Goal: Task Accomplishment & Management: Use online tool/utility

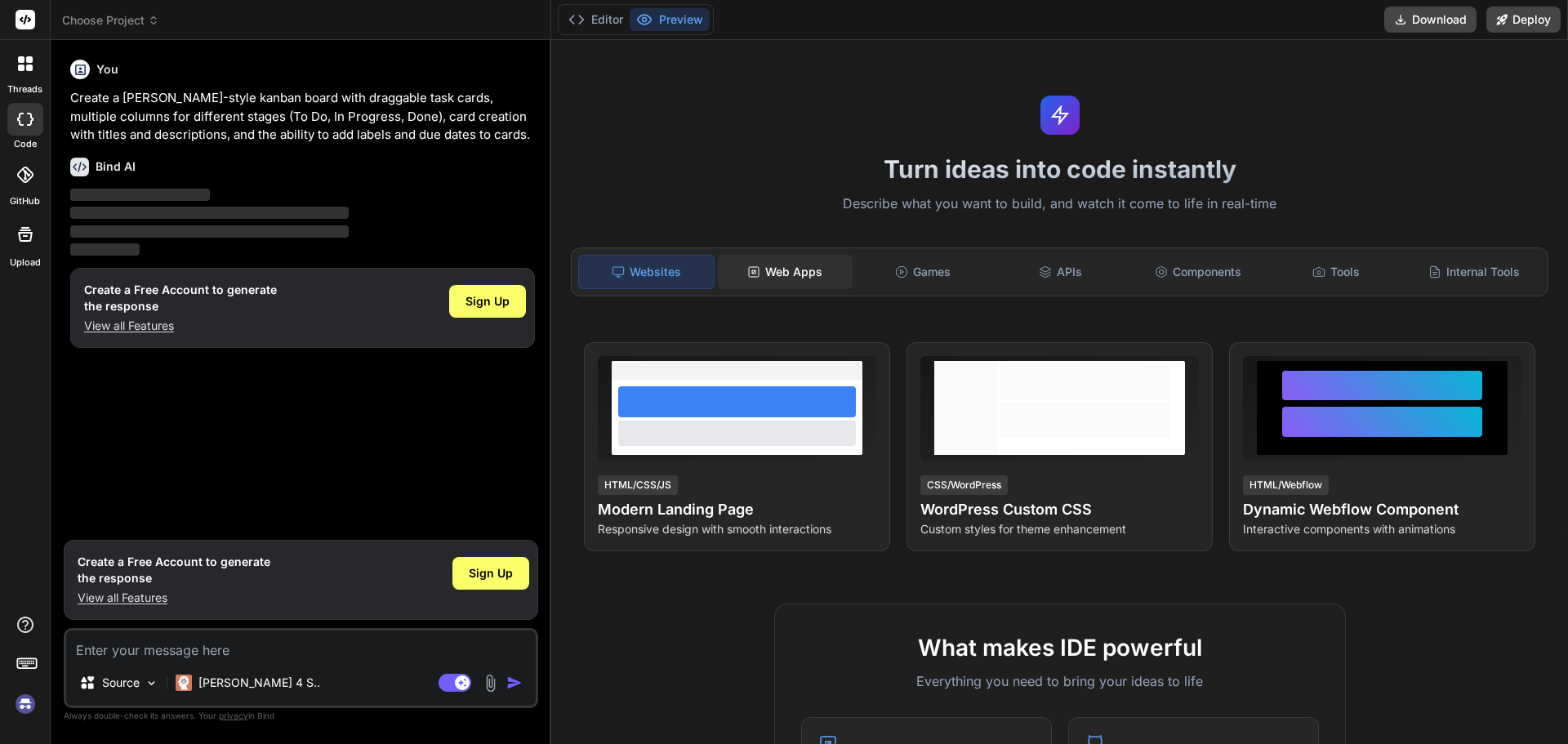
click at [793, 267] on div "Web Apps" at bounding box center [785, 272] width 134 height 34
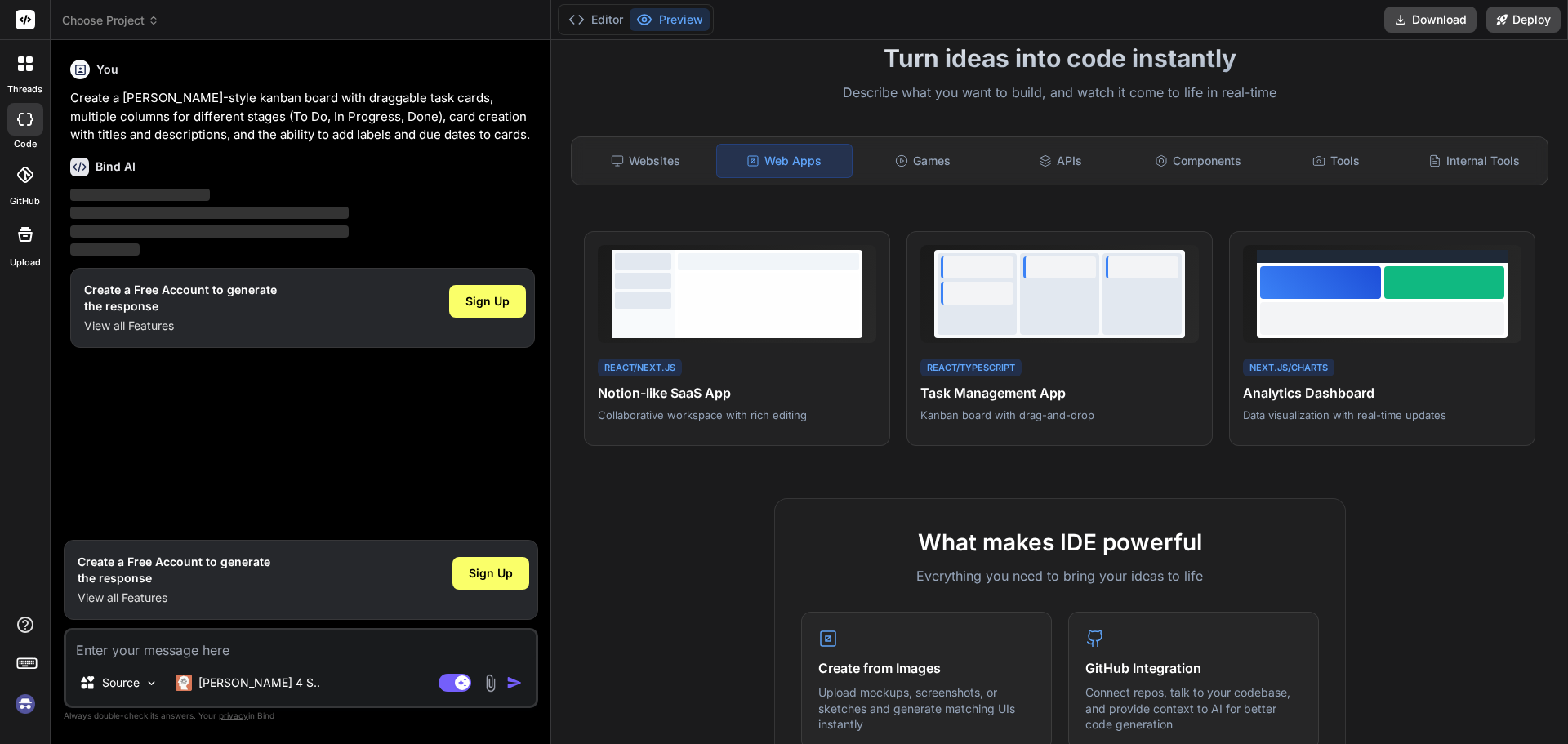
scroll to position [164, 0]
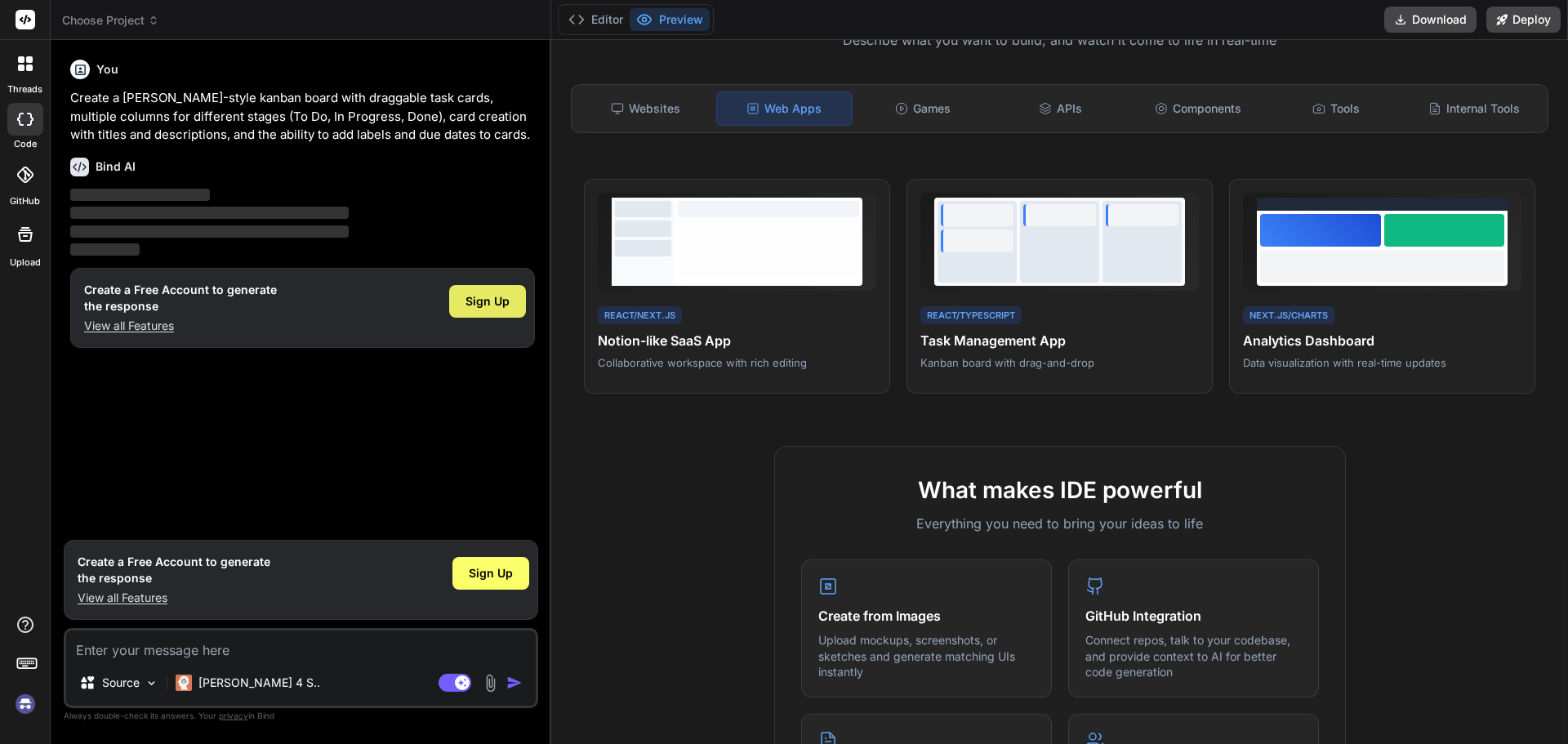
click at [491, 307] on span "Sign Up" at bounding box center [488, 301] width 45 height 16
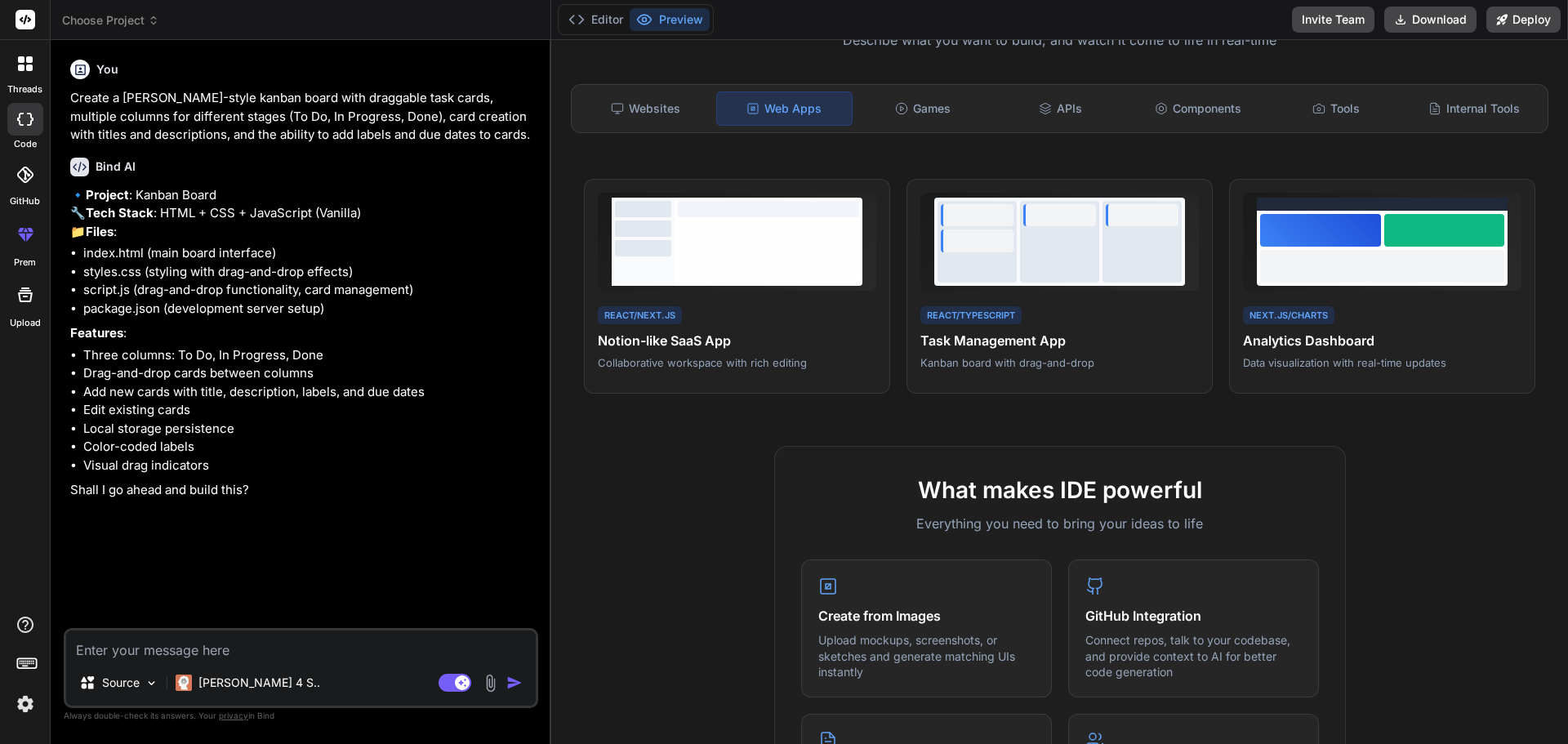
type textarea "x"
click at [272, 649] on textarea at bounding box center [300, 646] width 470 height 29
type textarea "y"
type textarea "x"
type textarea "ye"
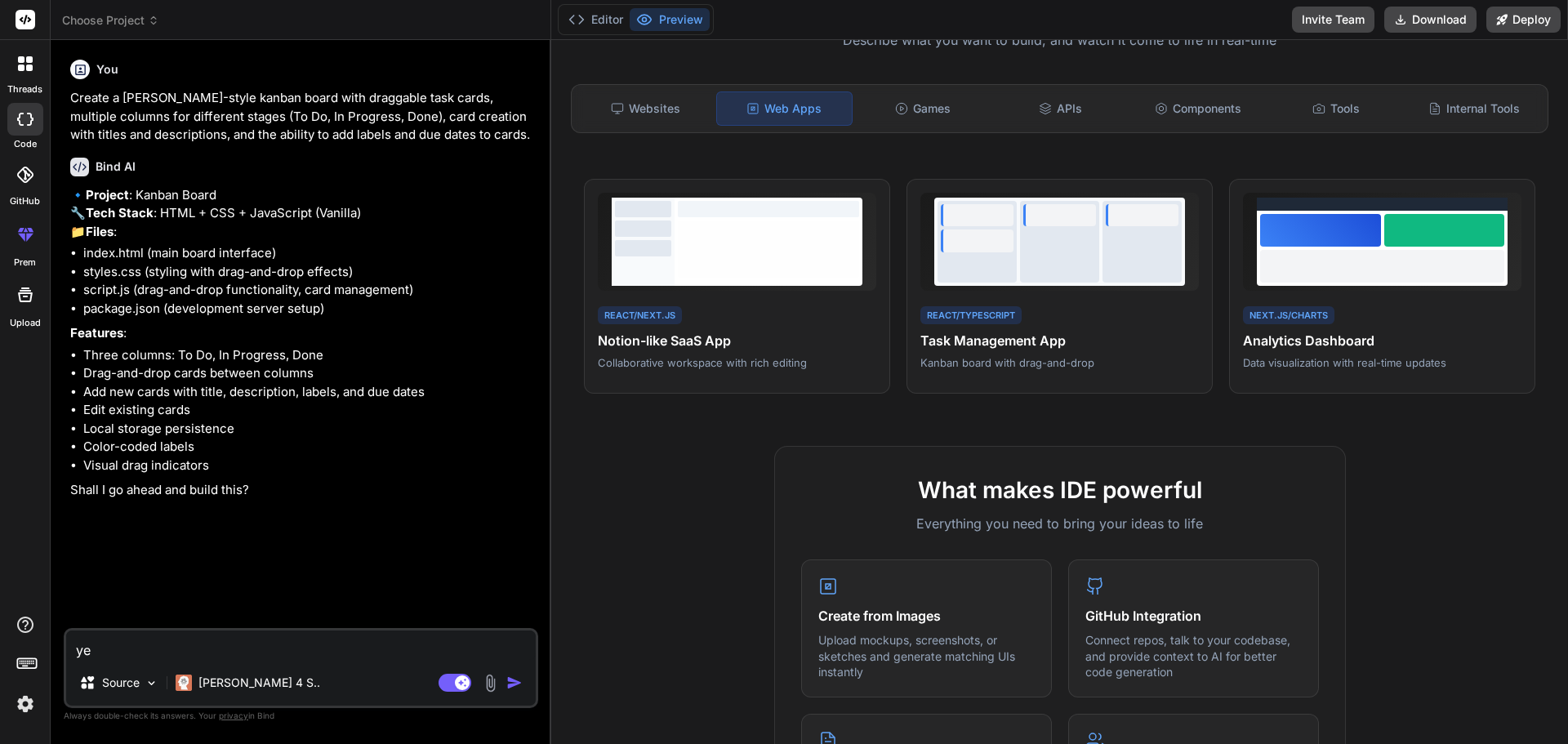
type textarea "x"
type textarea "yes"
type textarea "x"
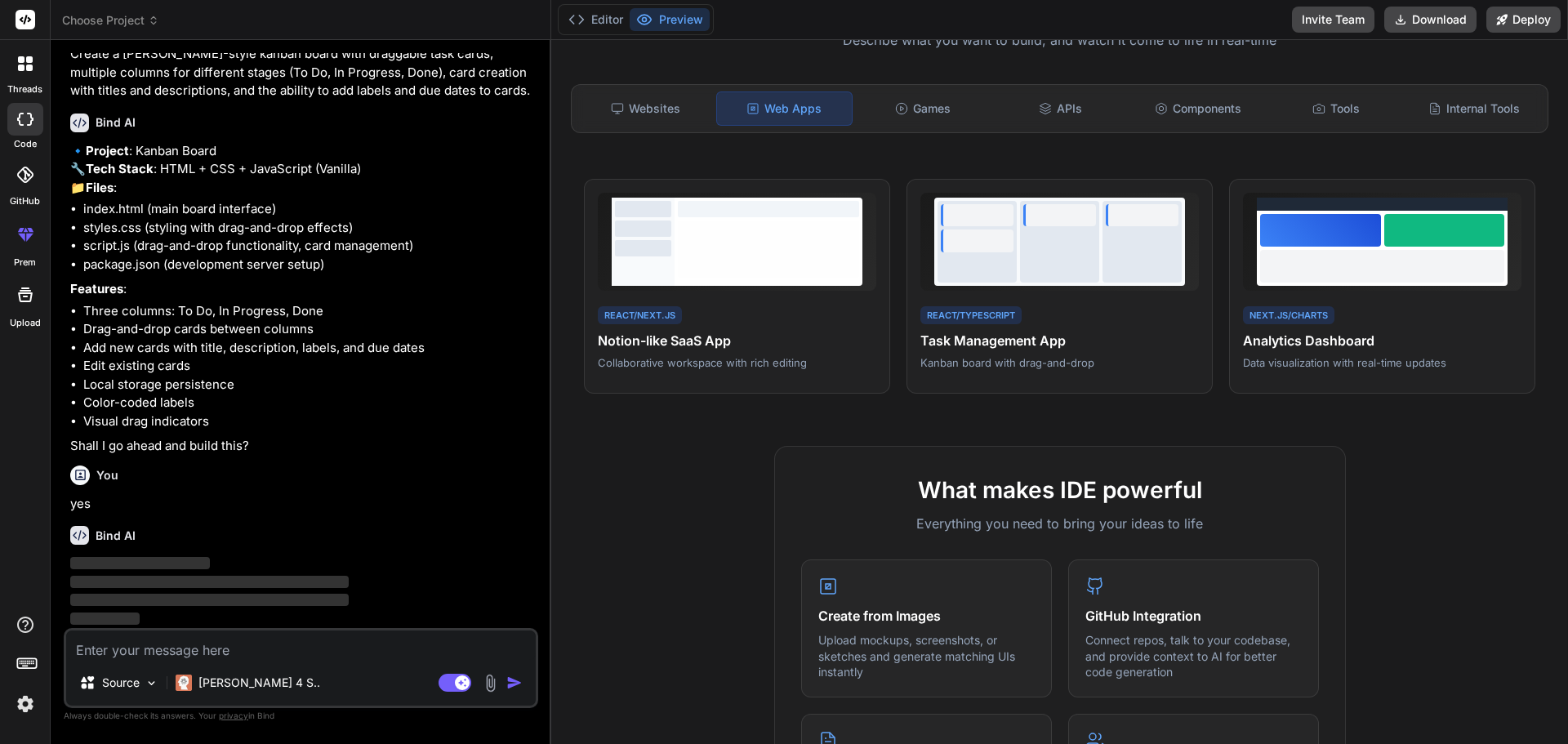
scroll to position [80, 0]
click at [245, 686] on p "[PERSON_NAME] 4 S.." at bounding box center [259, 682] width 122 height 16
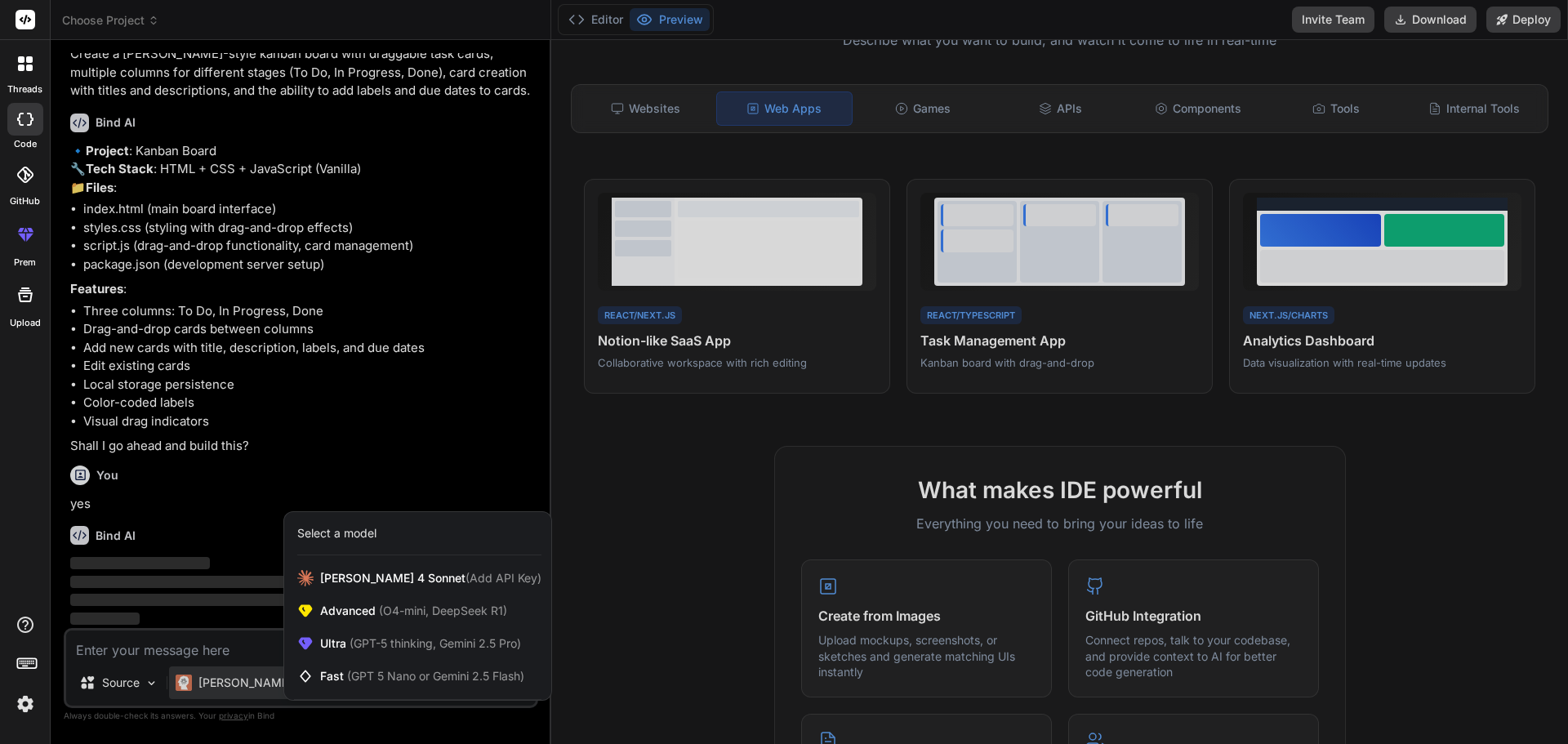
click at [245, 686] on div at bounding box center [784, 372] width 1568 height 744
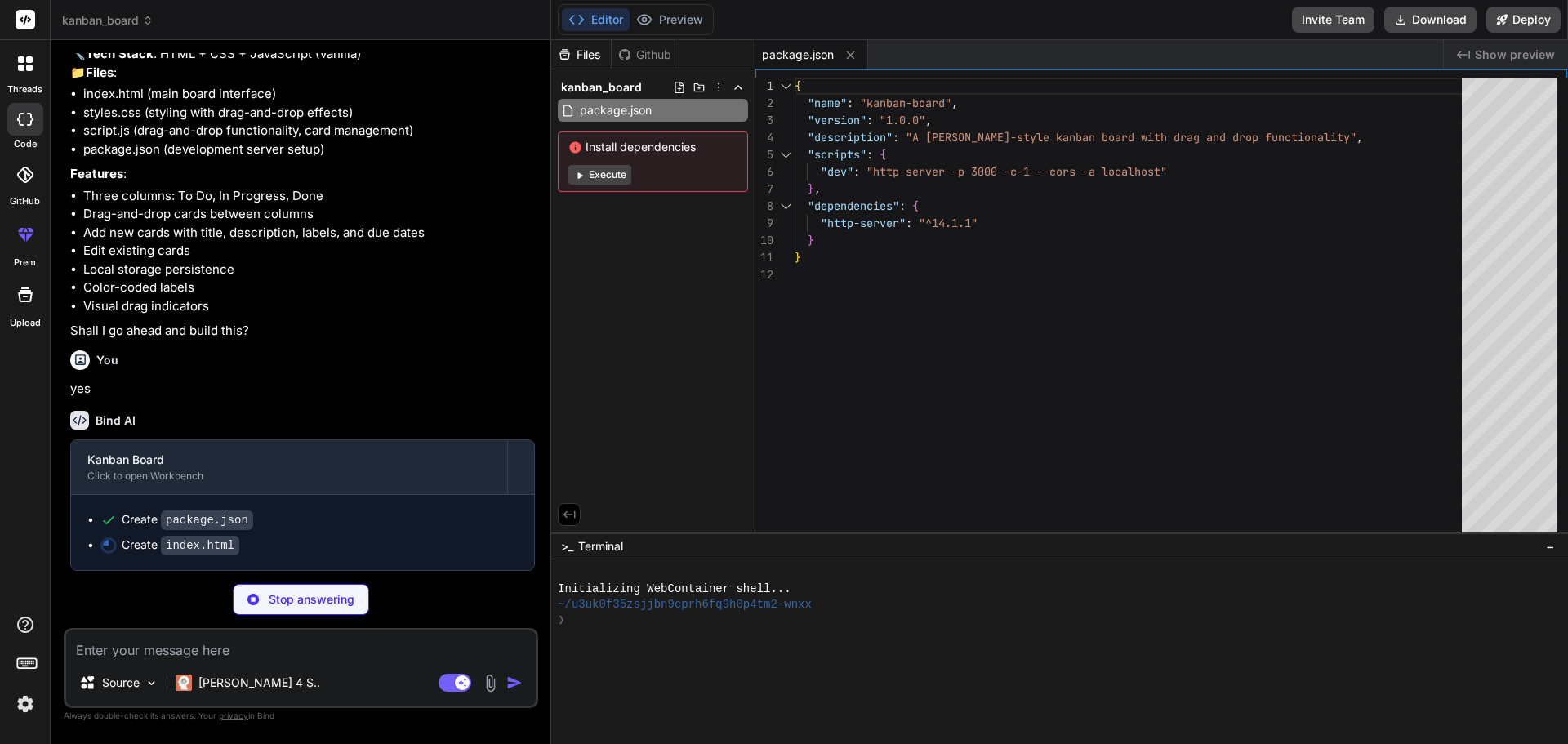
scroll to position [196, 0]
type textarea "x"
type textarea "</div> </form> </div> </div> </div> <script src="script.js"></script> </body> <…"
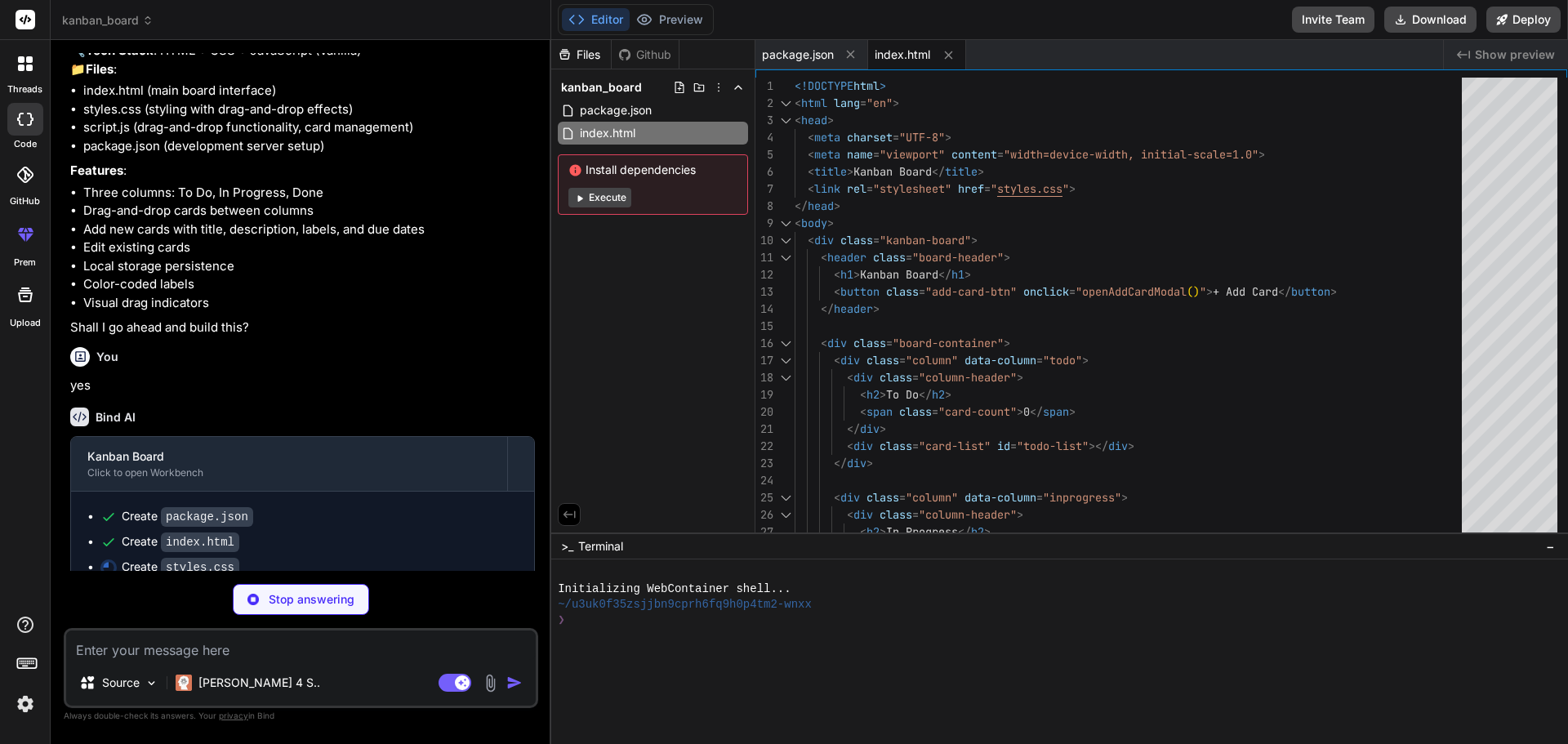
scroll to position [222, 0]
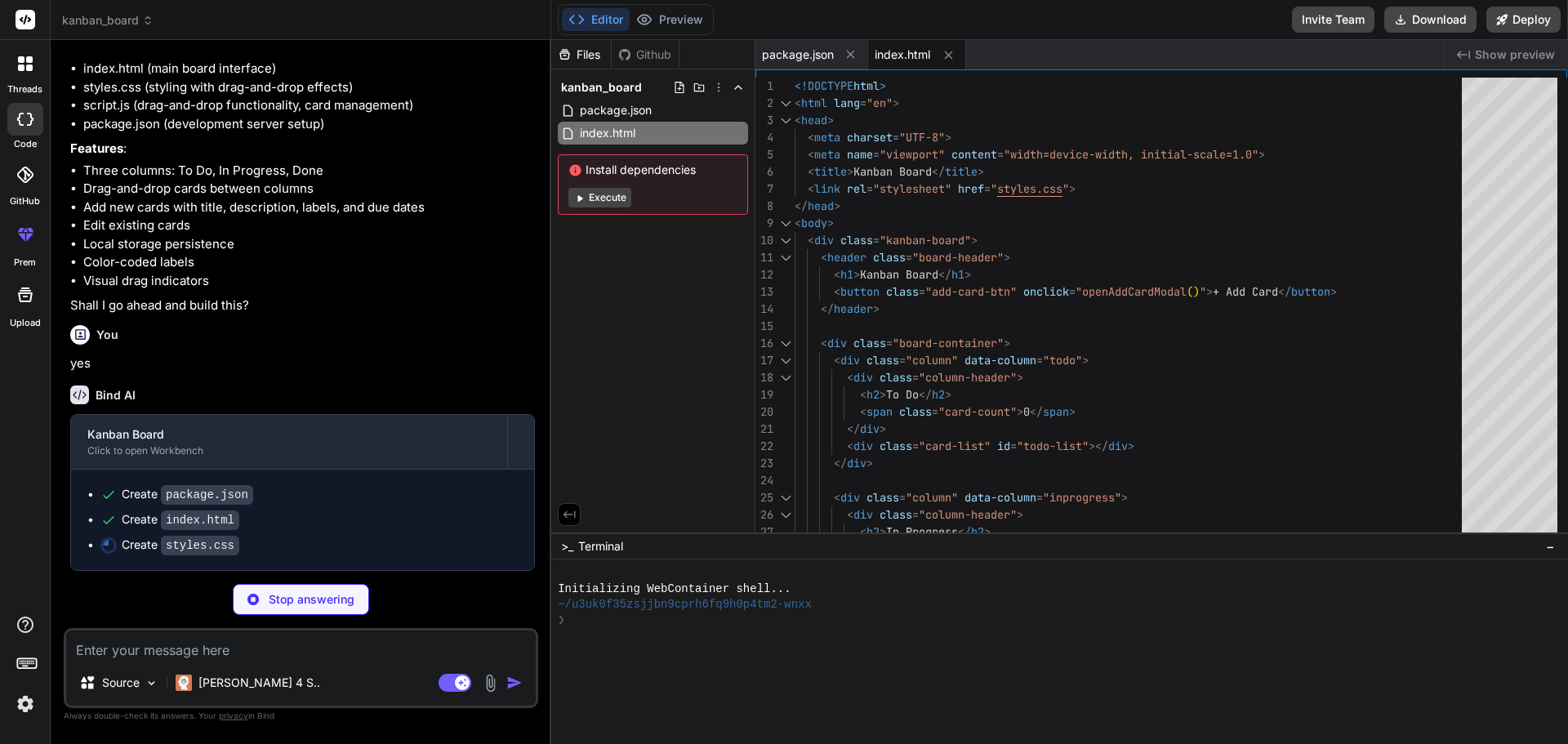
type textarea "x"
type textarea "} }"
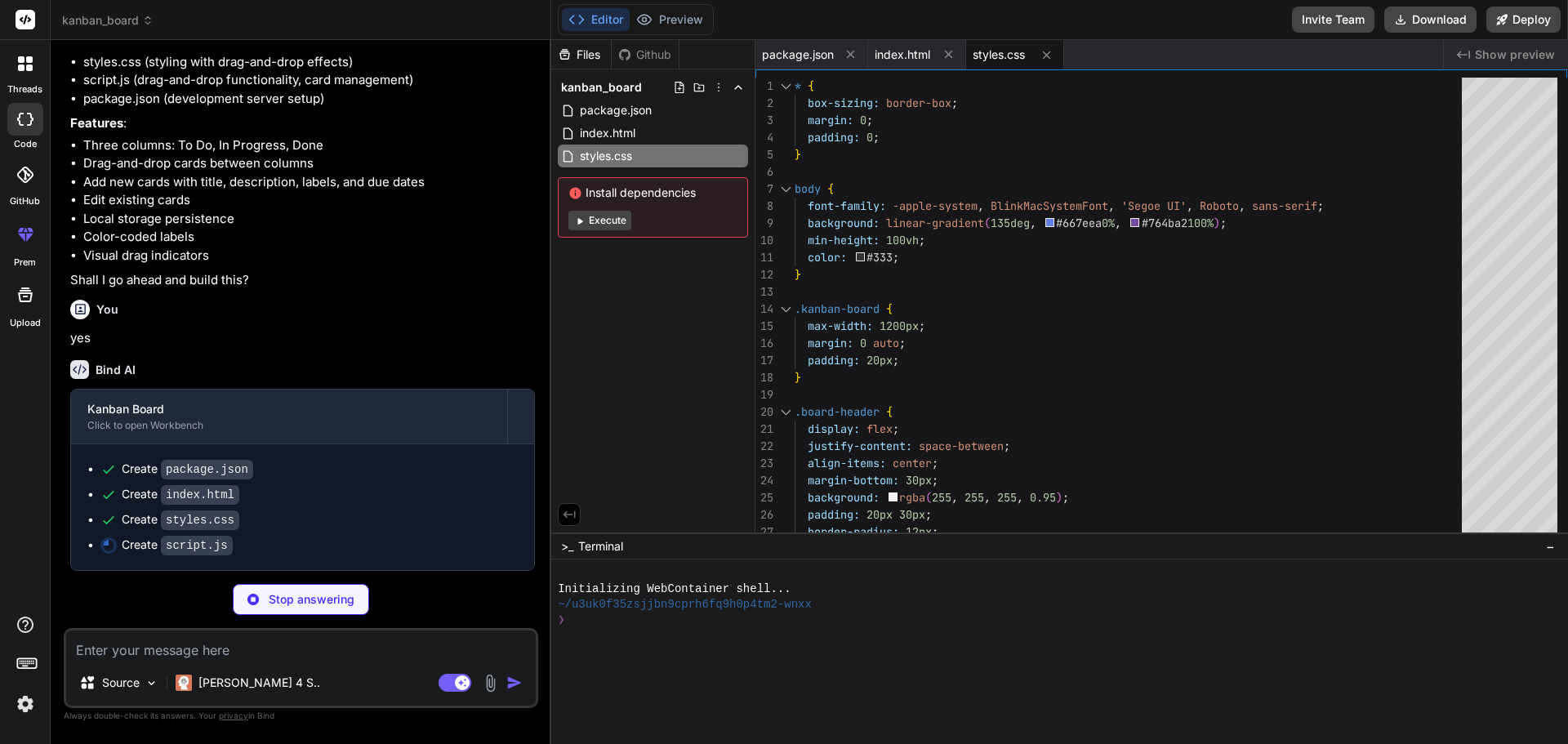
scroll to position [247, 0]
type textarea "x"
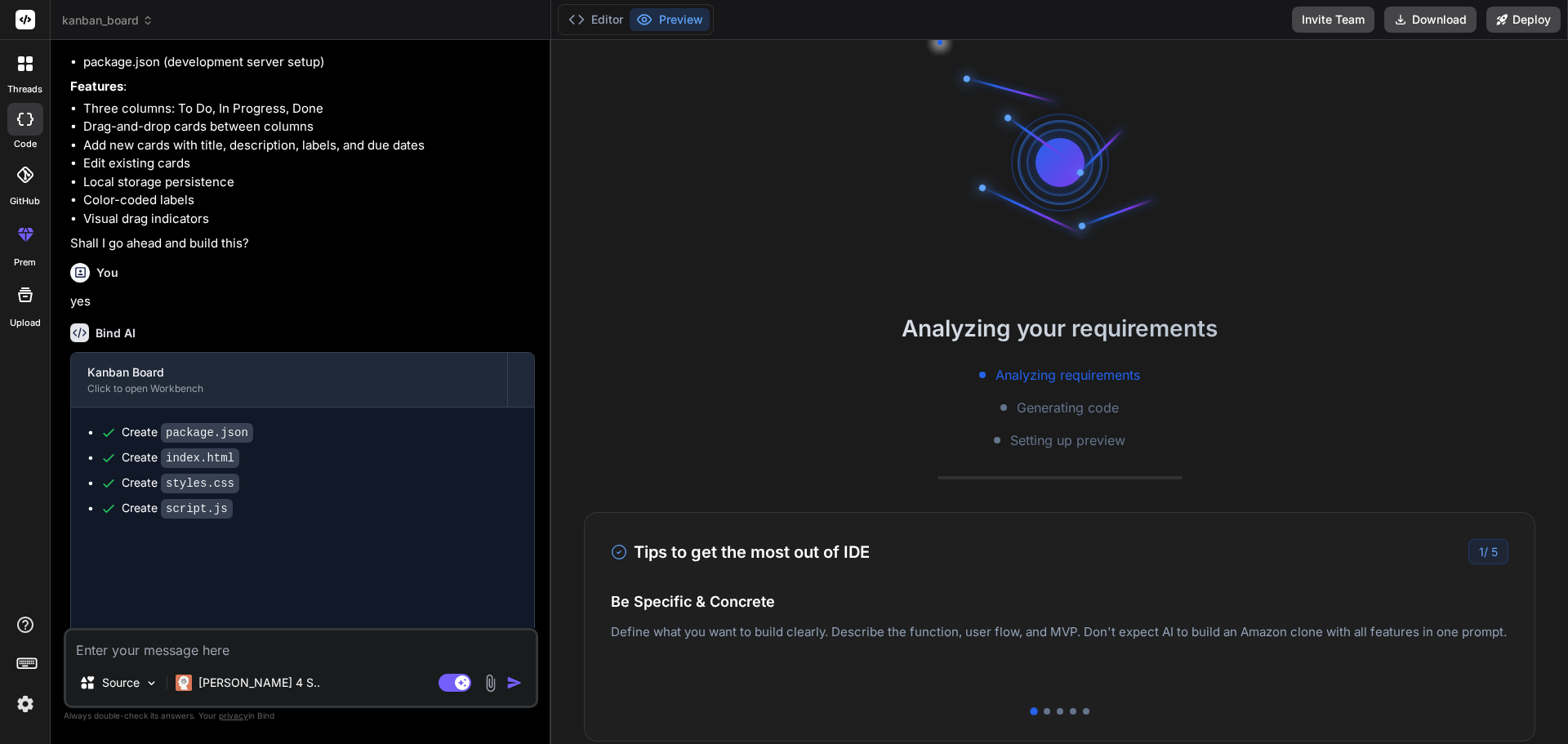
type textarea "x"
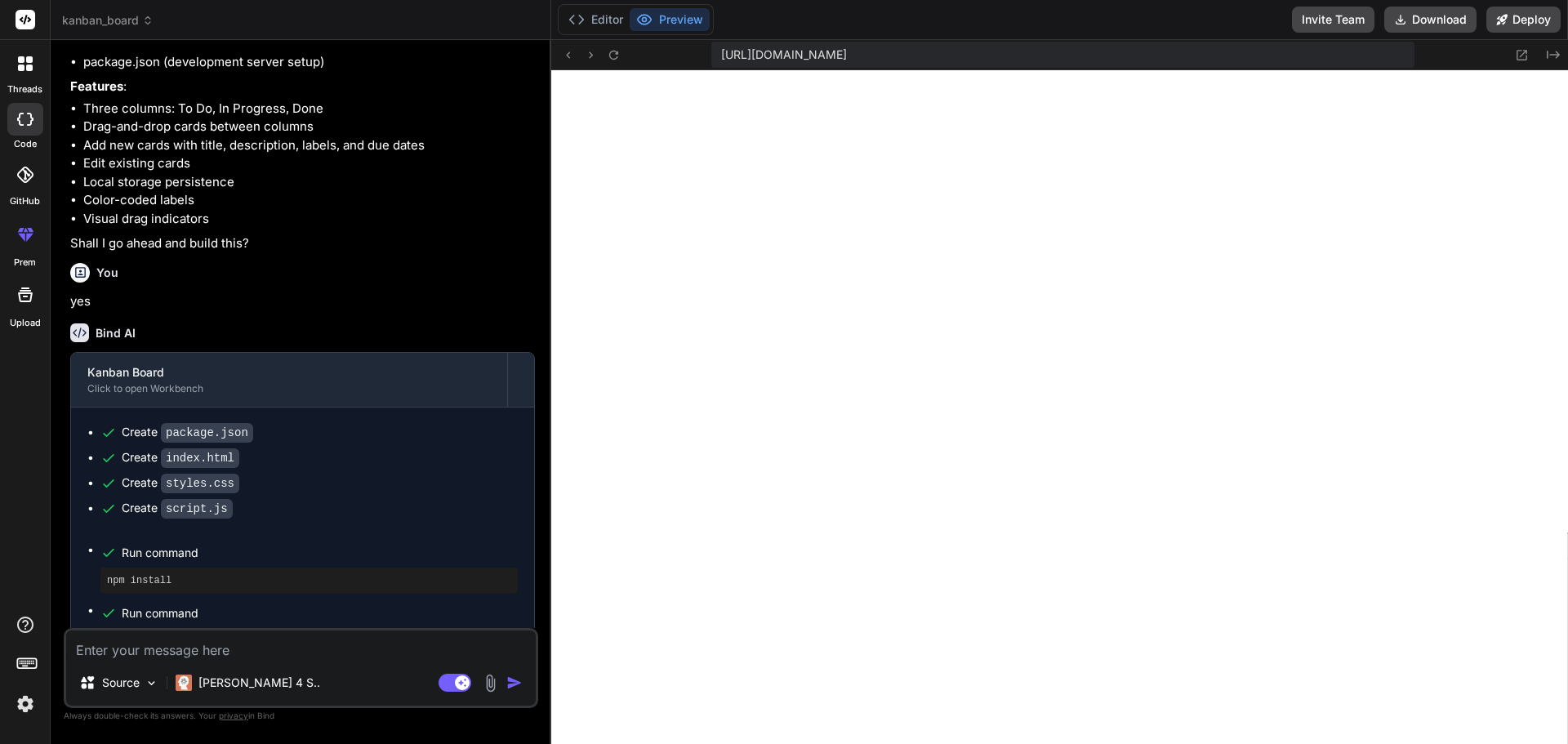
scroll to position [714, 0]
click at [1523, 51] on icon at bounding box center [1522, 55] width 14 height 14
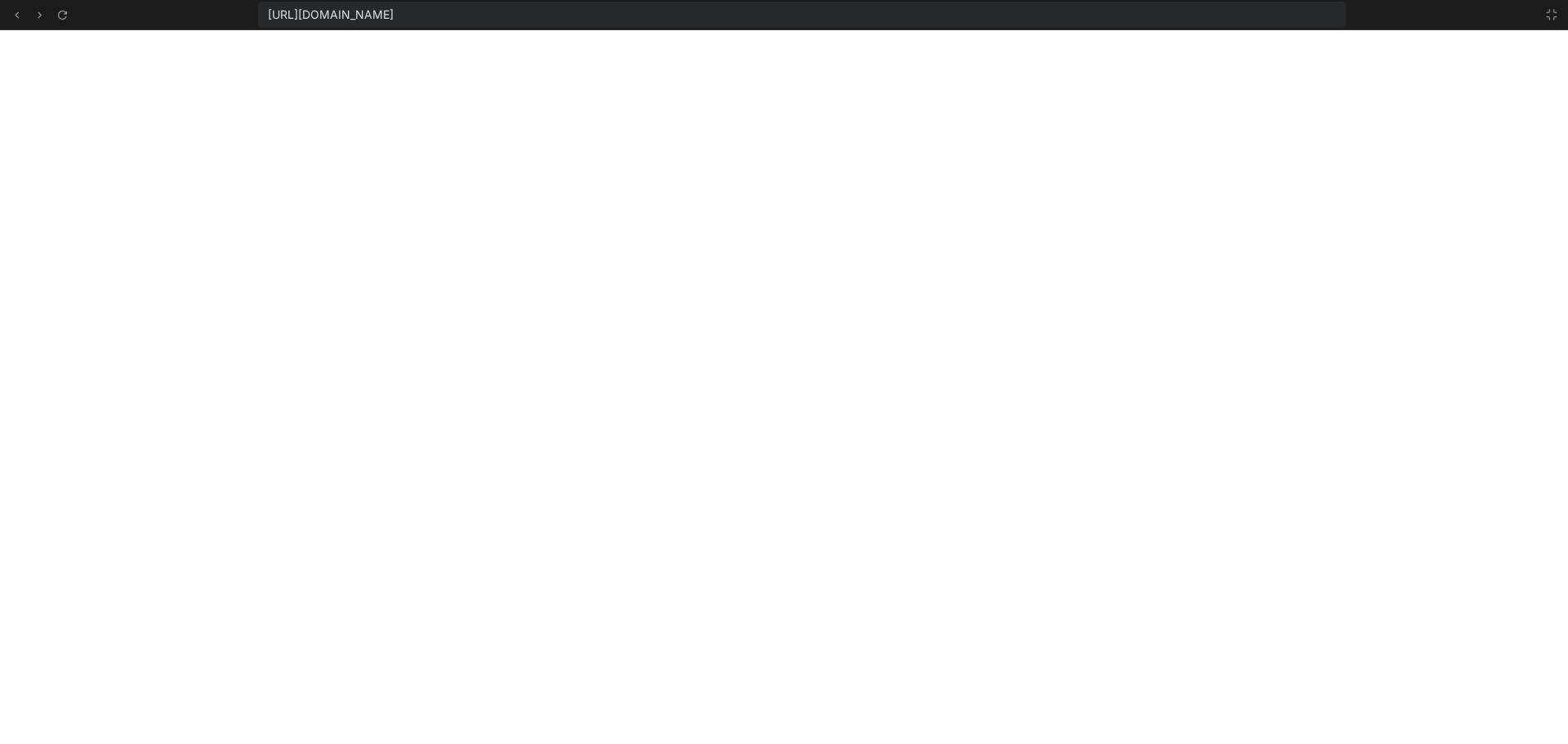
scroll to position [807, 0]
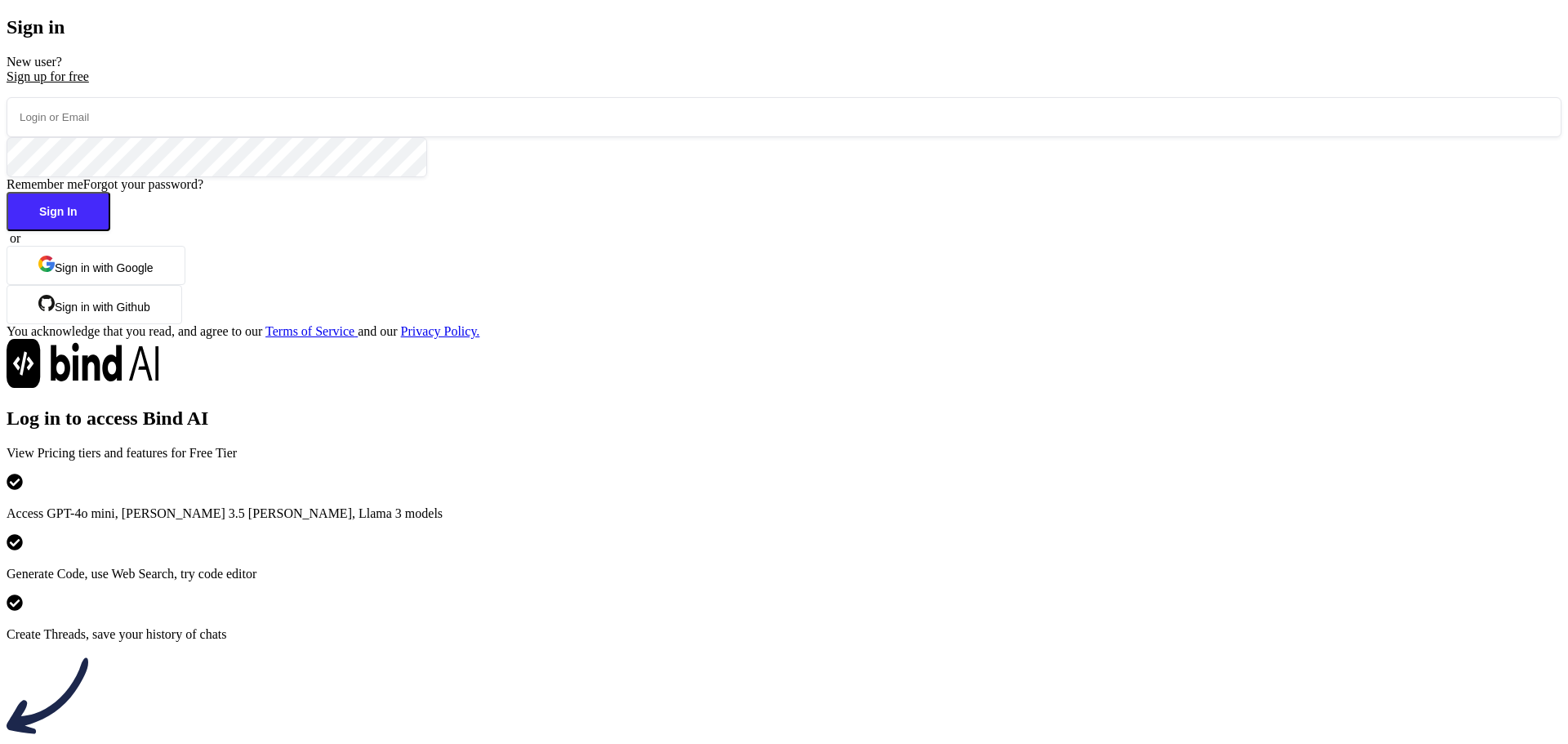
click at [186, 285] on button "Sign in with Google" at bounding box center [96, 265] width 179 height 39
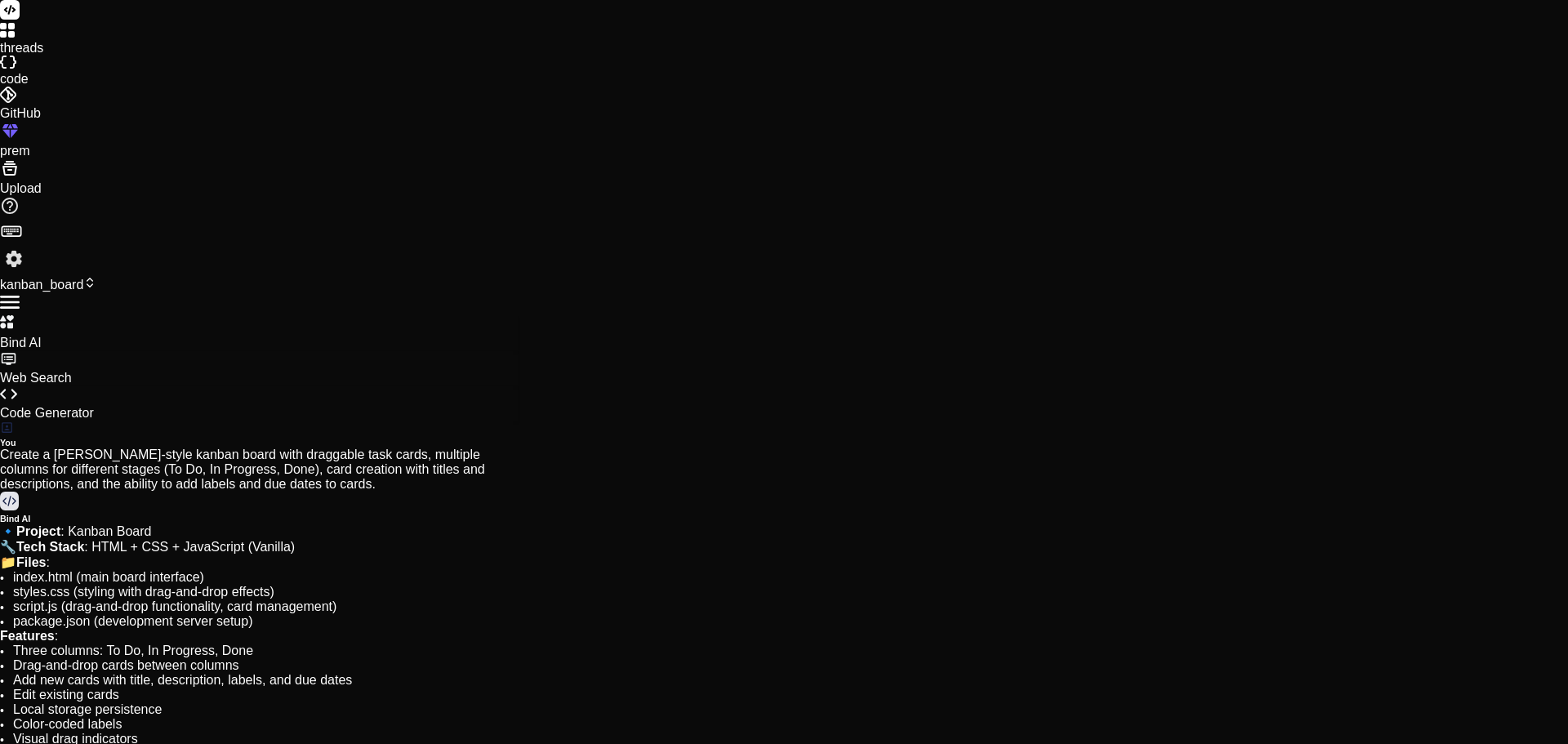
scroll to position [78, 0]
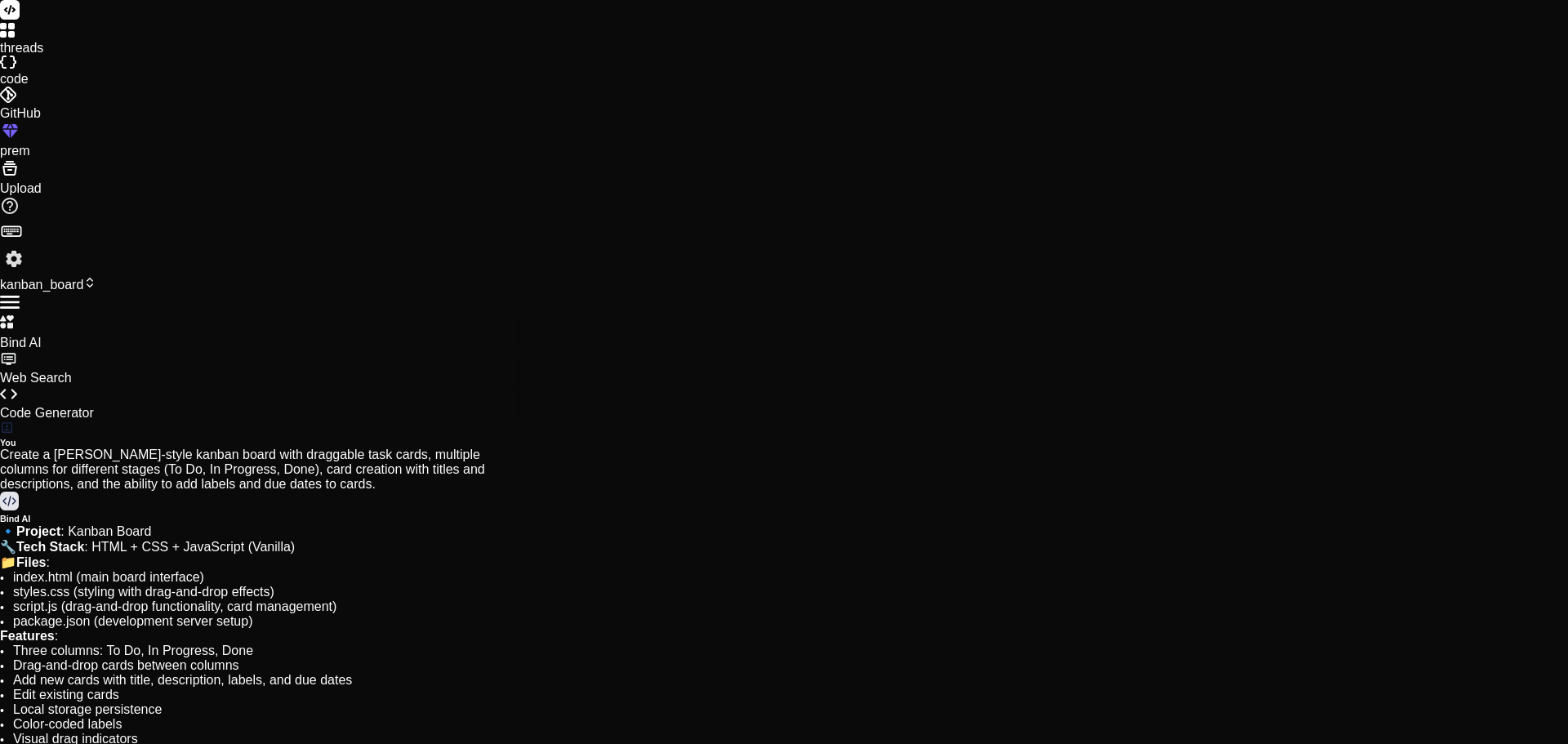
type textarea "x"
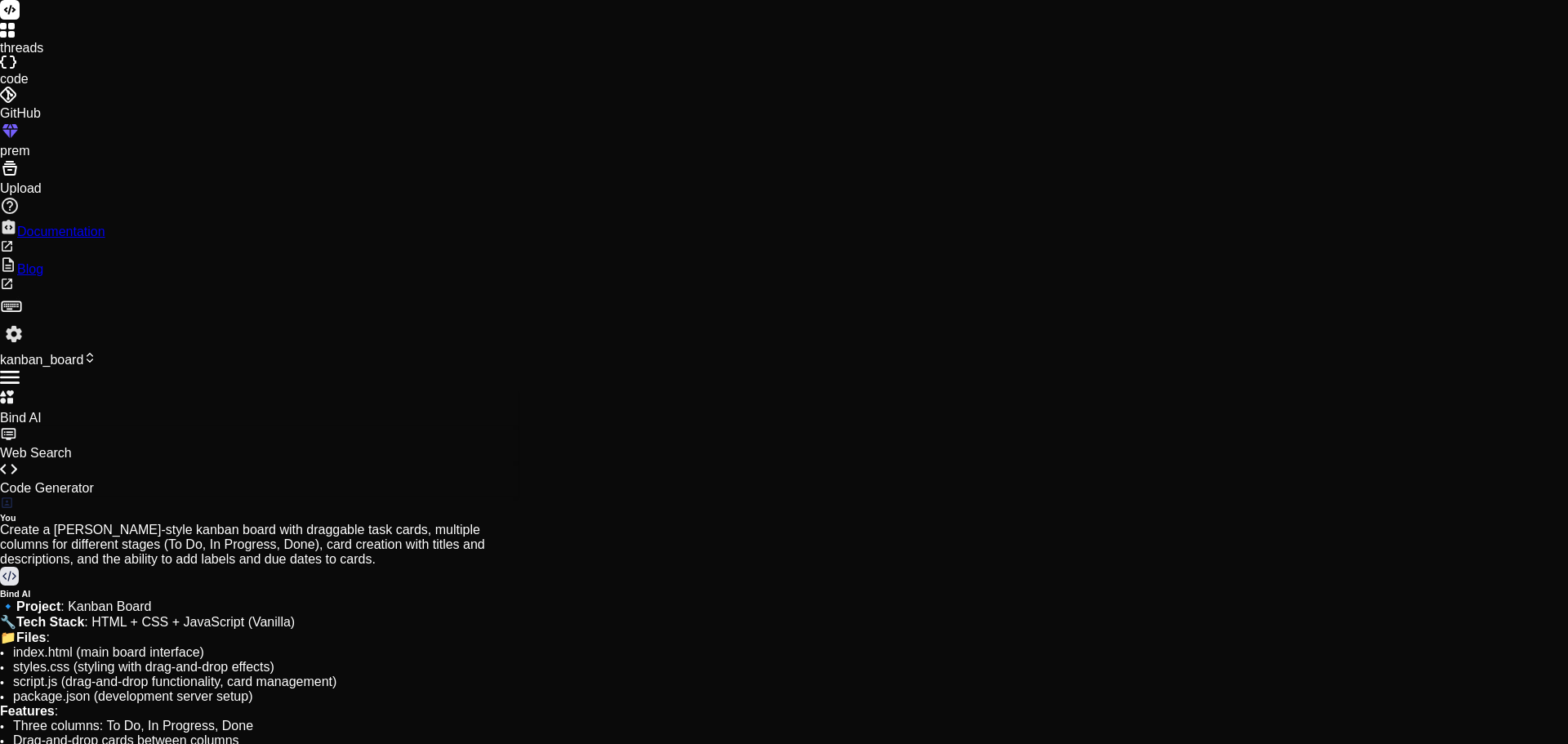
click at [105, 239] on label "Documentation" at bounding box center [61, 231] width 88 height 14
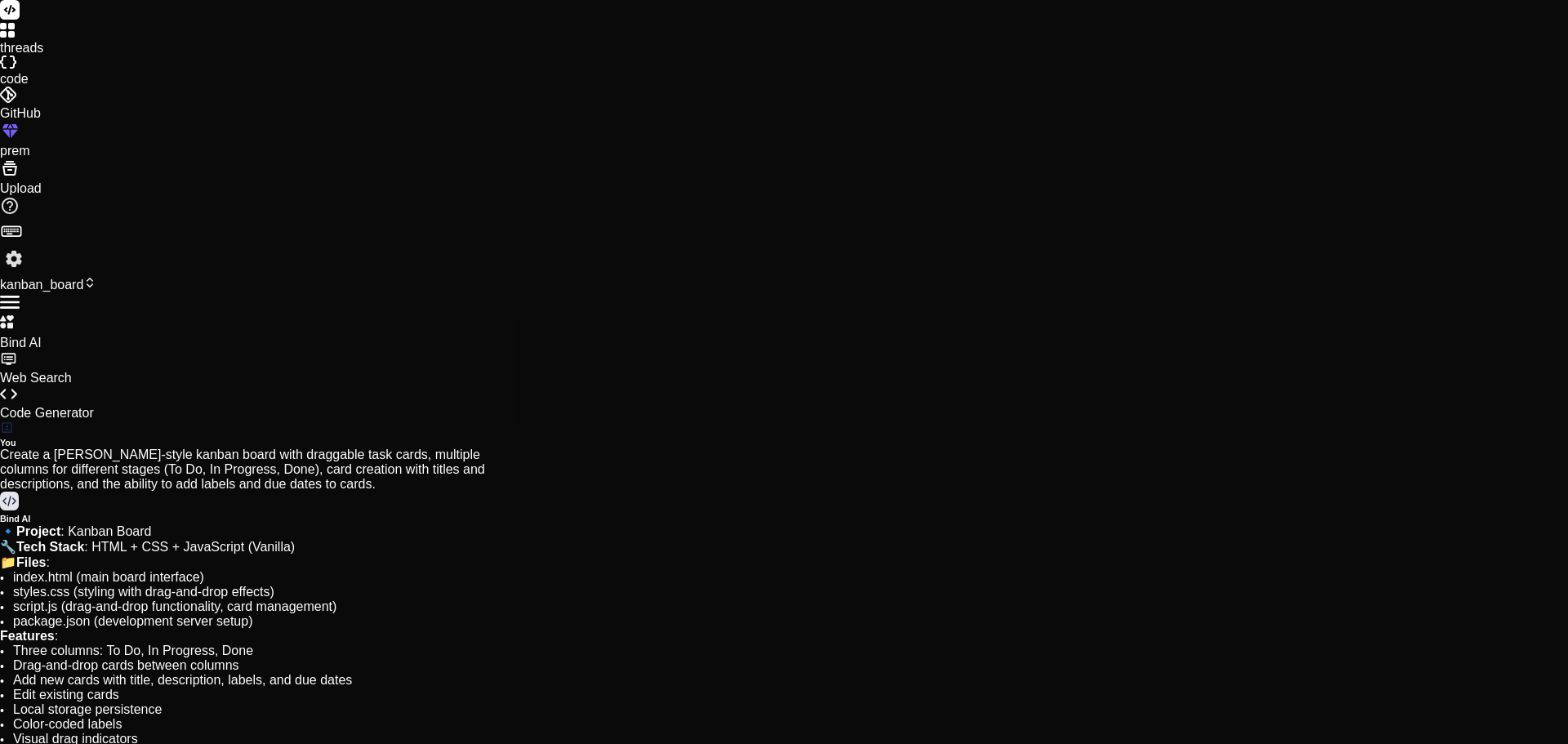
type textarea "}"
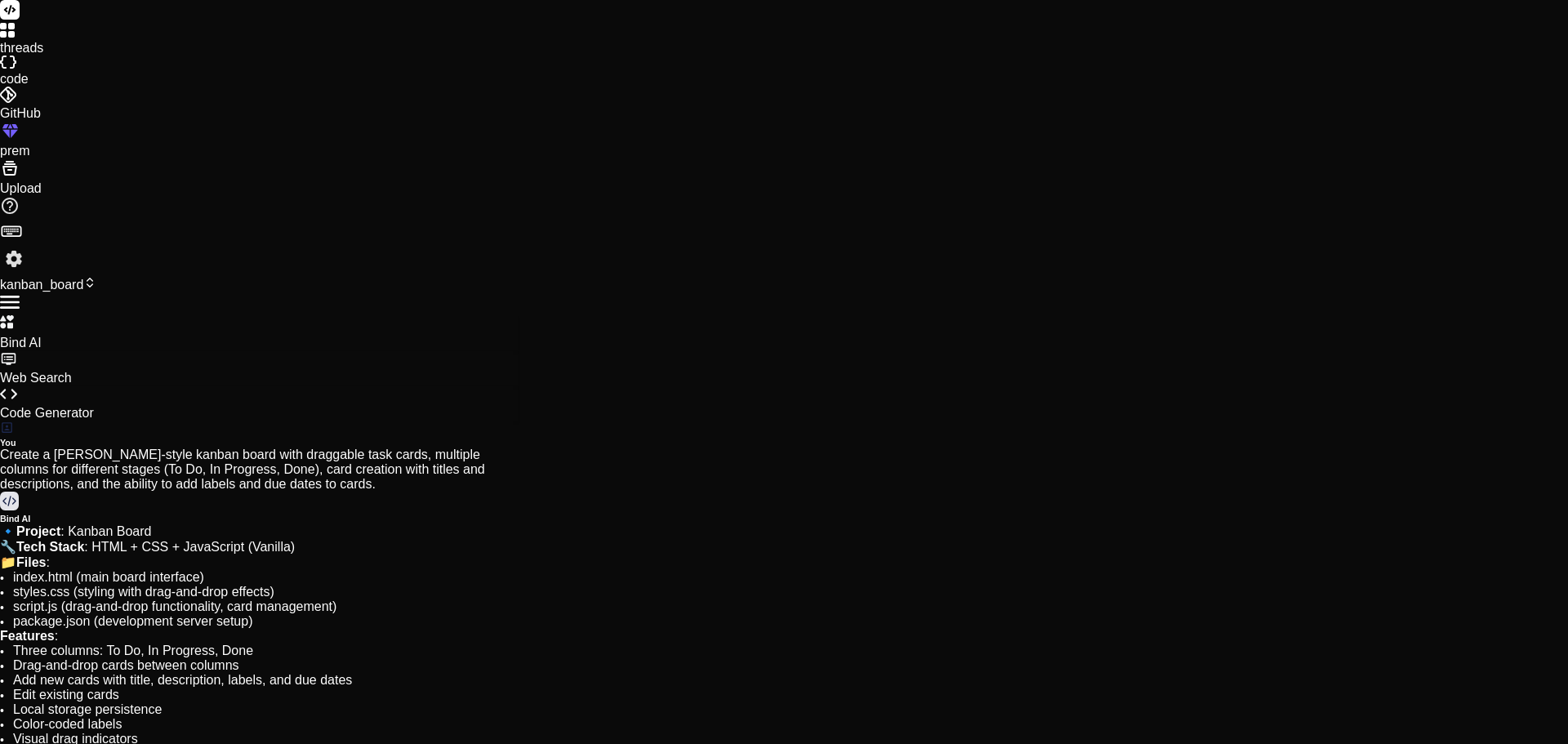
type textarea "} }"
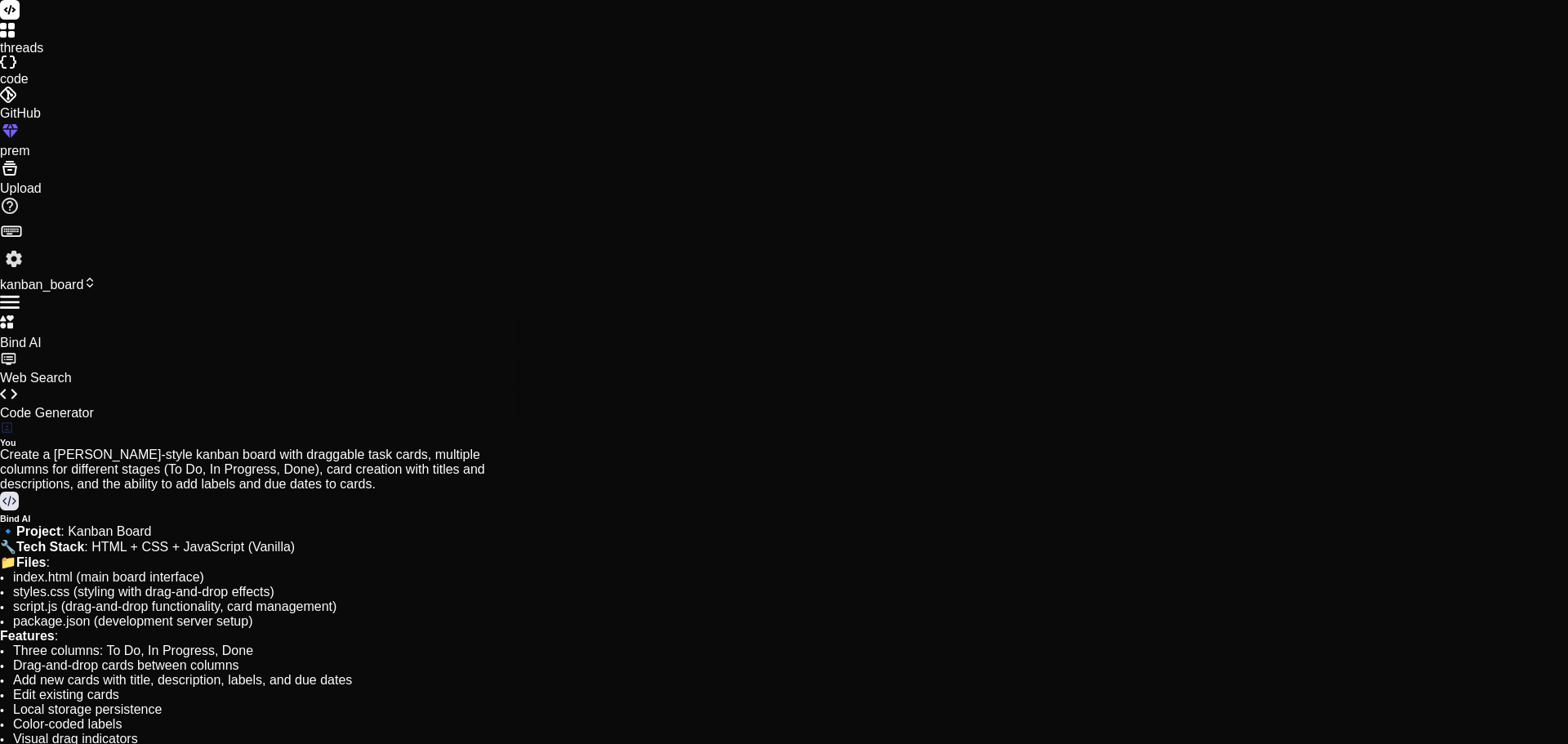
click at [20, 140] on icon at bounding box center [9, 130] width 20 height 20
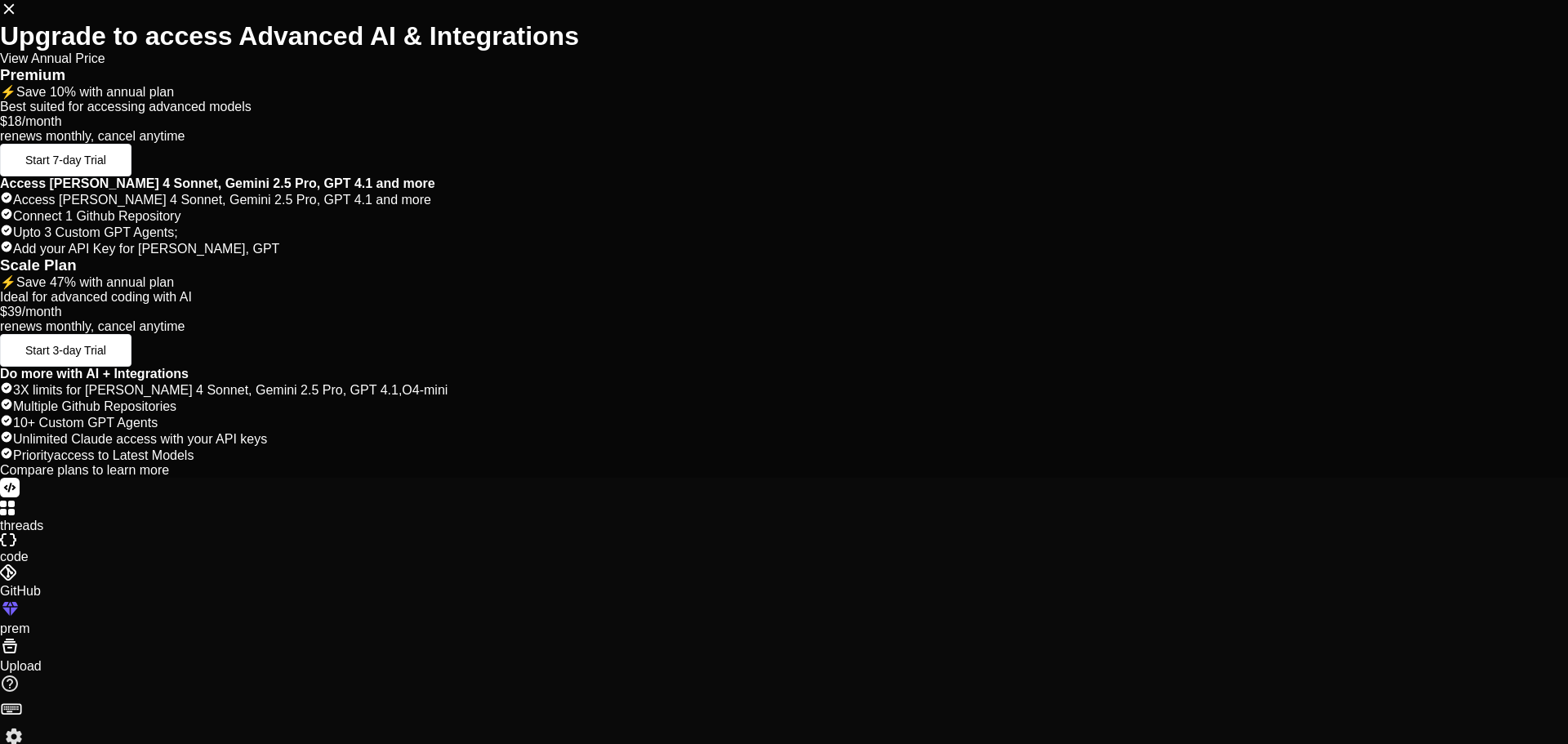
click at [33, 176] on div "Upgrade to access Advanced AI & Integrations View Annual Price Premium ⚡ Save 1…" at bounding box center [784, 239] width 1568 height 478
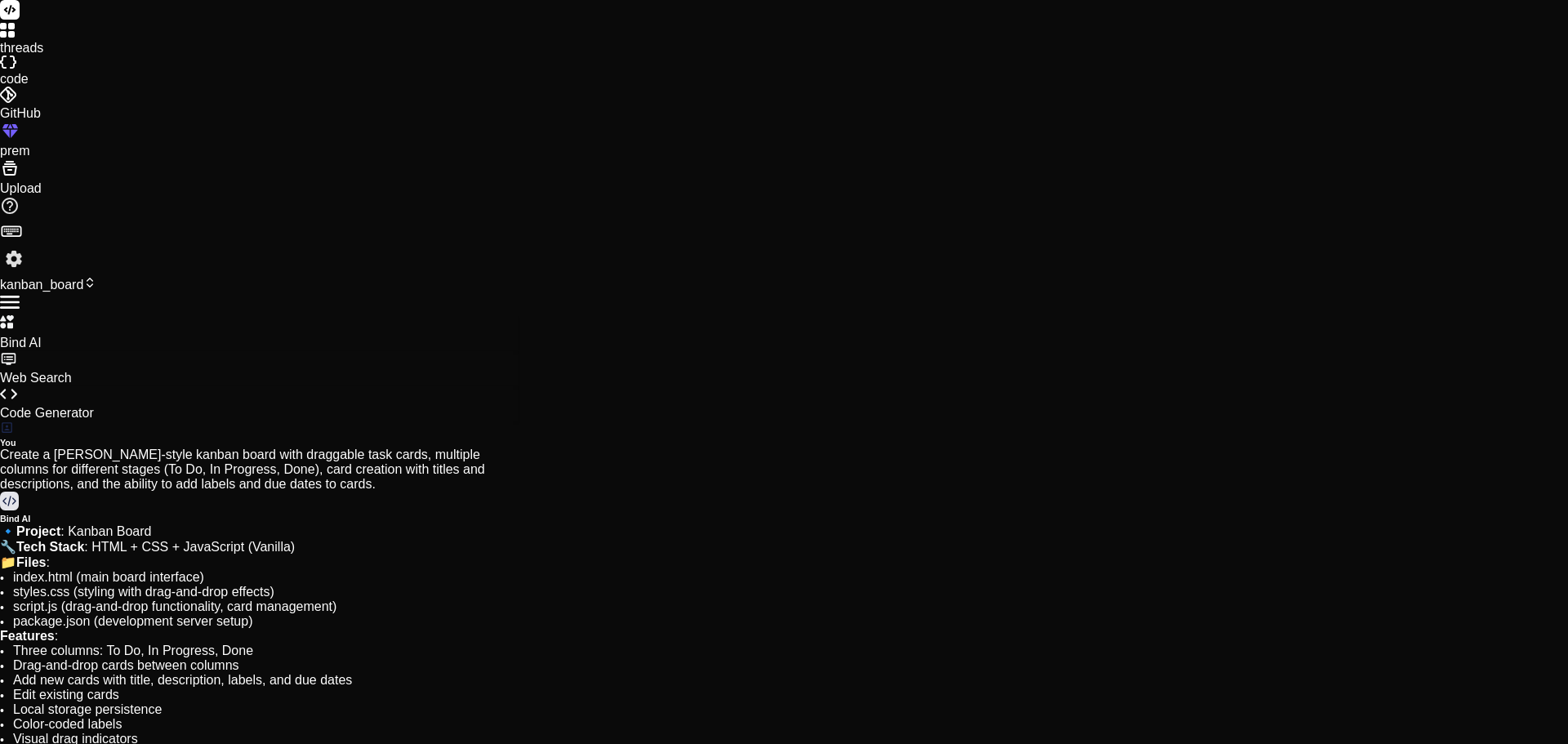
click at [16, 103] on icon at bounding box center [8, 94] width 16 height 16
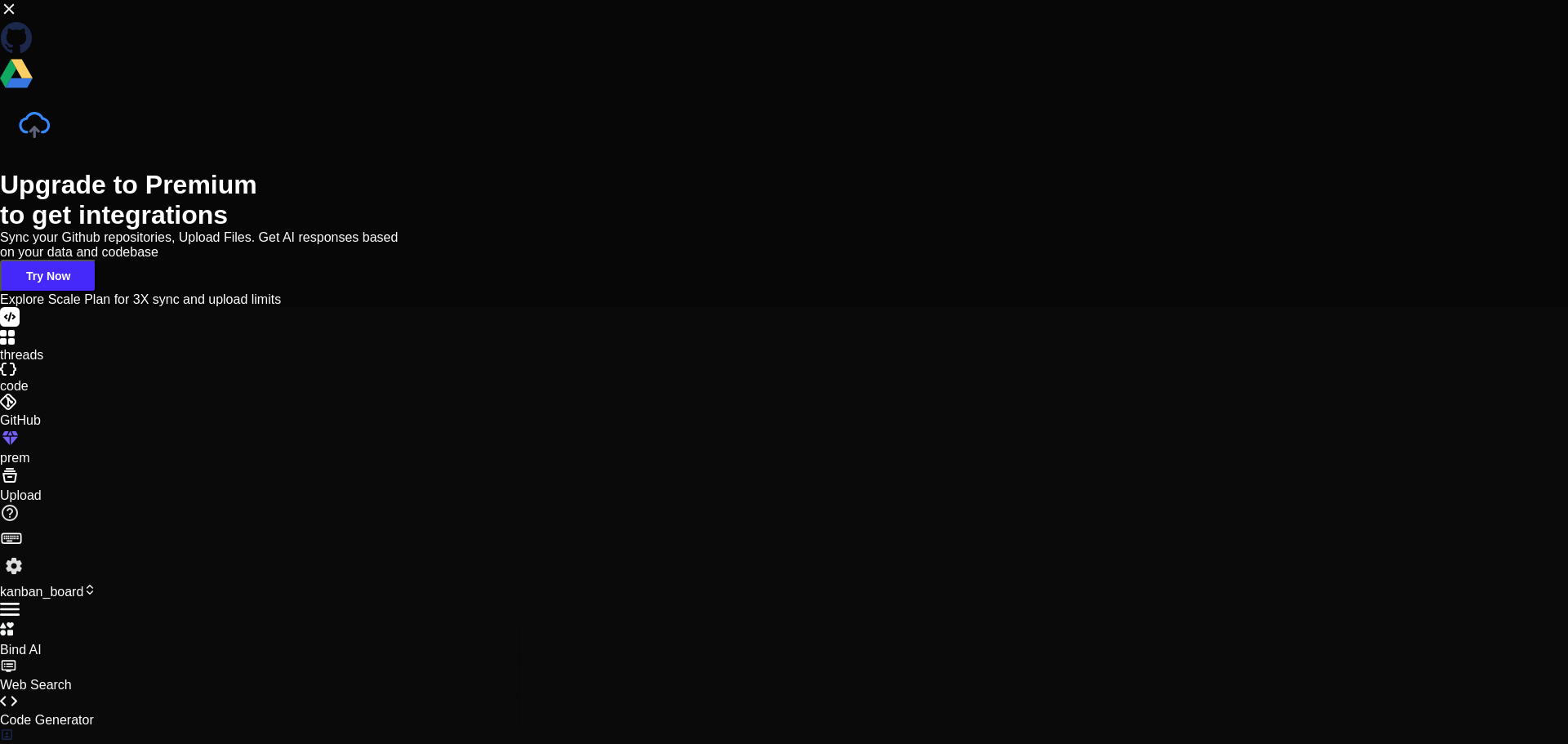
click at [18, 18] on icon at bounding box center [9, 9] width 18 height 18
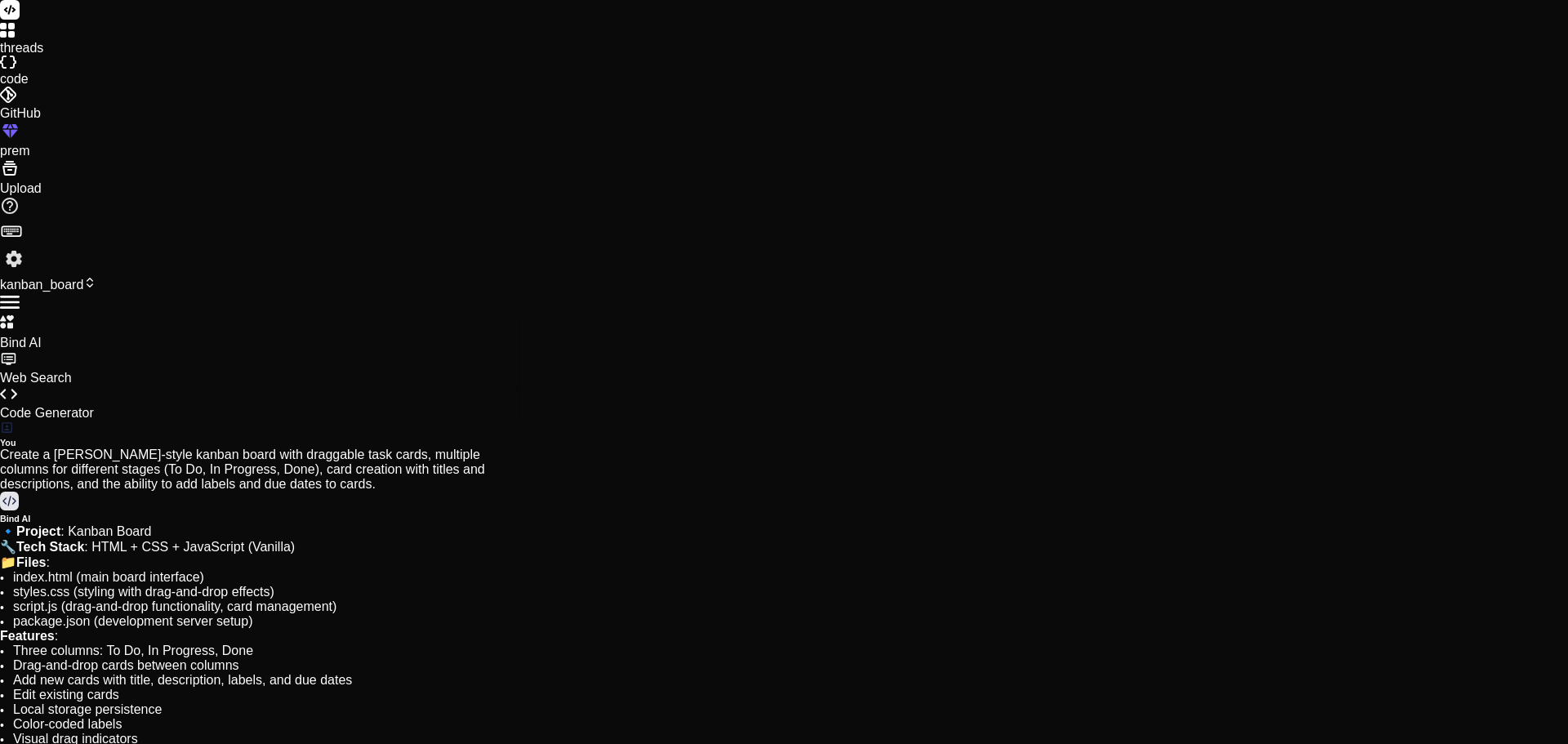
click at [26, 72] on div at bounding box center [784, 63] width 1568 height 16
type textarea "x"
click at [13, 233] on rect at bounding box center [12, 232] width 2 height 2
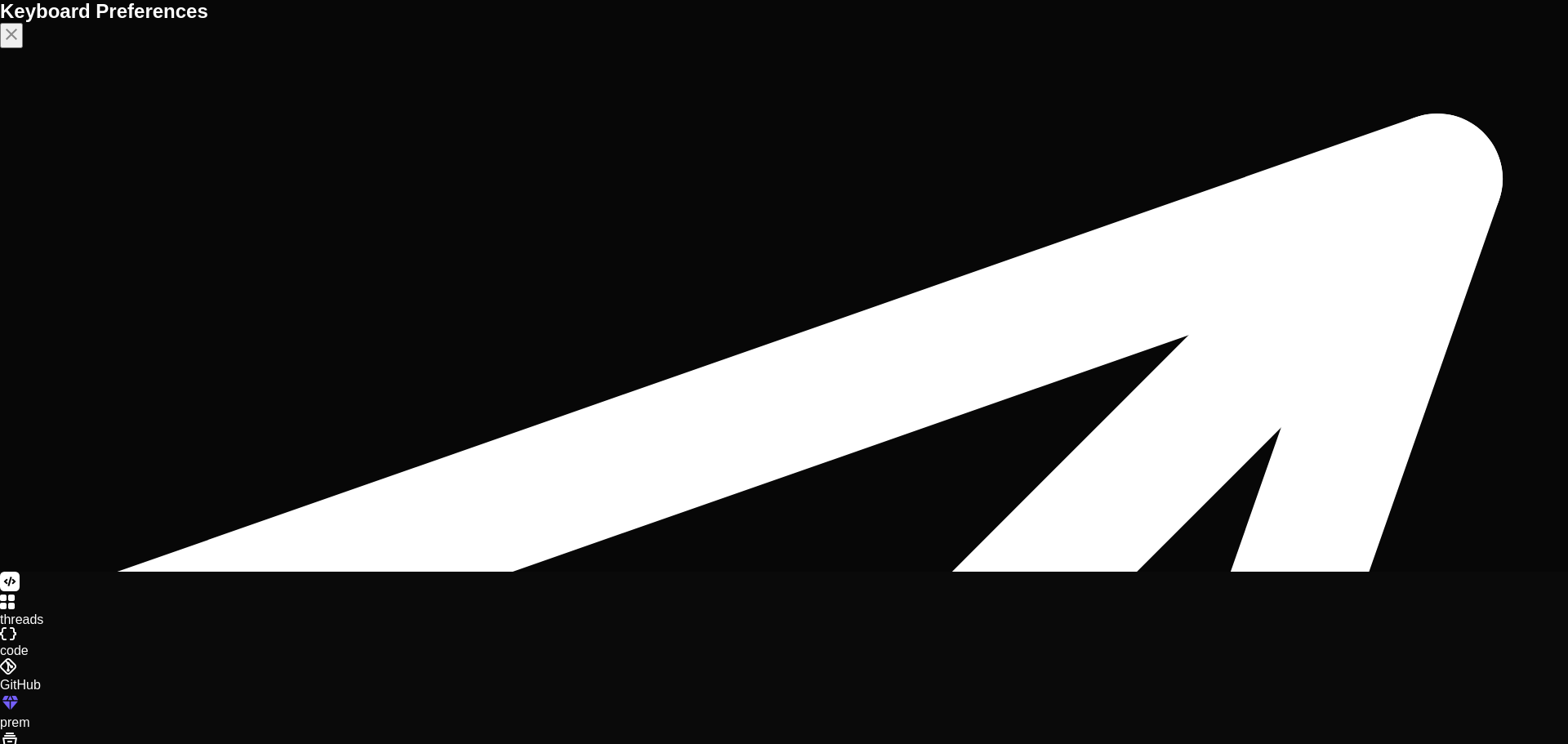
click at [21, 45] on icon "Close" at bounding box center [11, 34] width 20 height 20
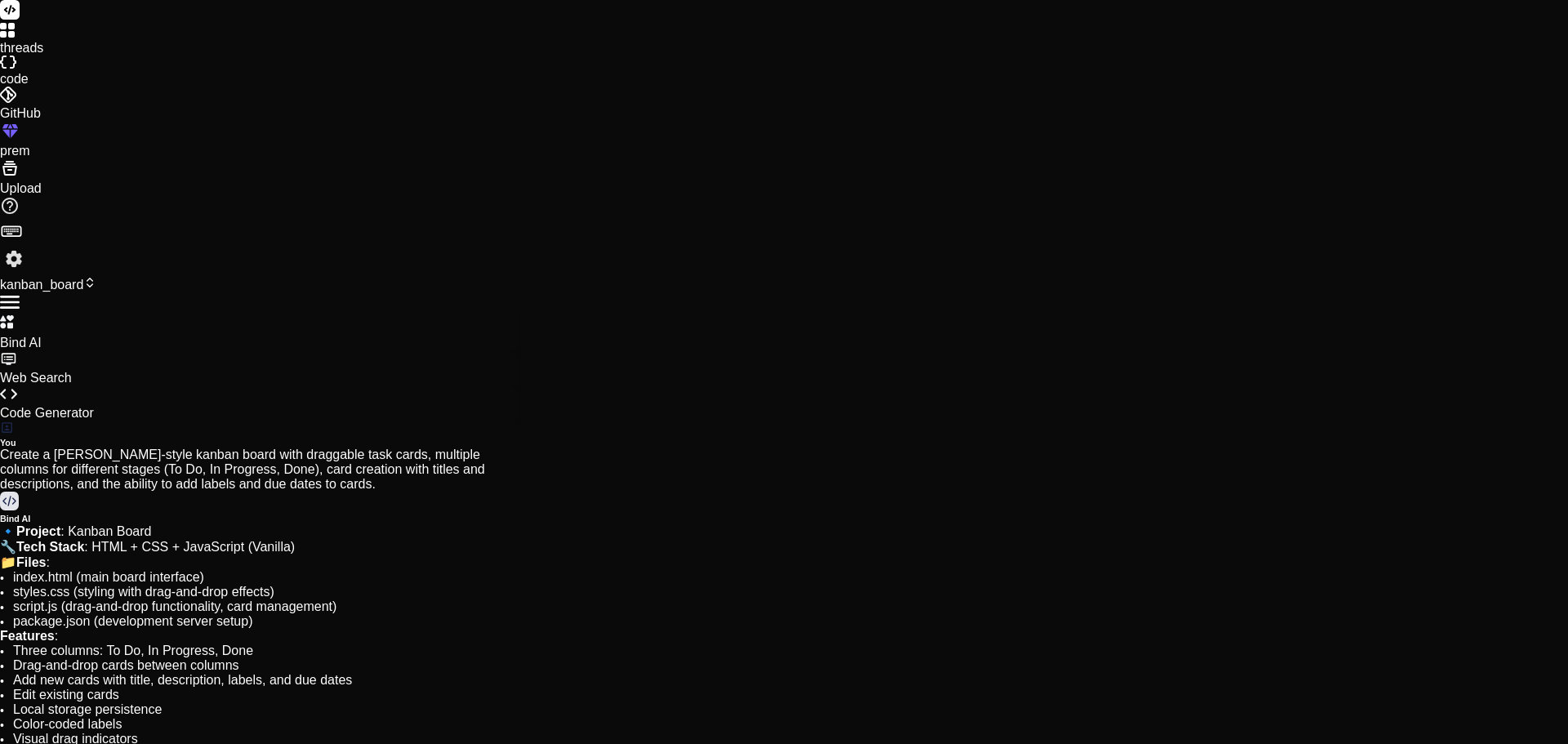
click at [27, 273] on img at bounding box center [14, 259] width 27 height 27
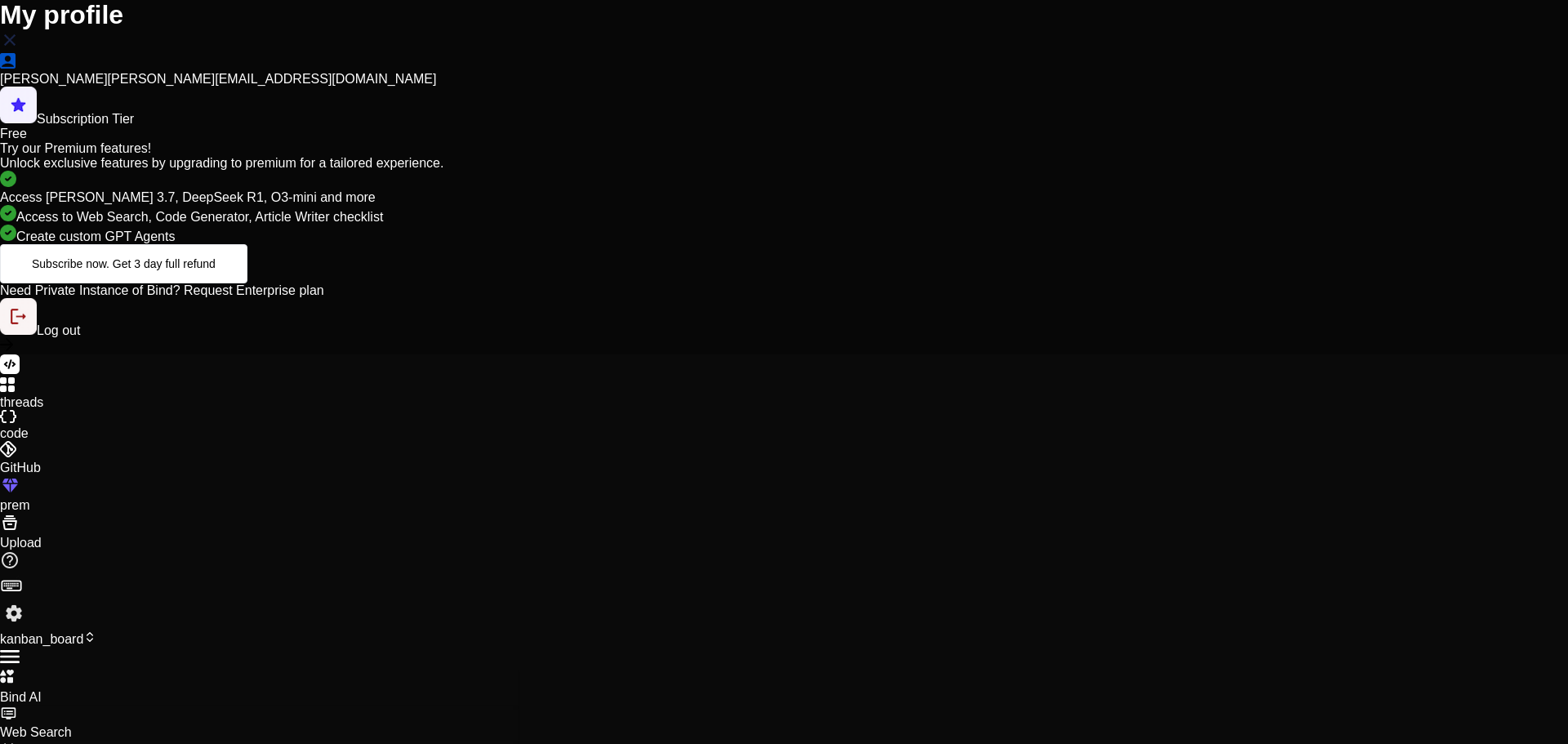
click at [20, 50] on img at bounding box center [9, 39] width 20 height 20
